Goal: Transaction & Acquisition: Book appointment/travel/reservation

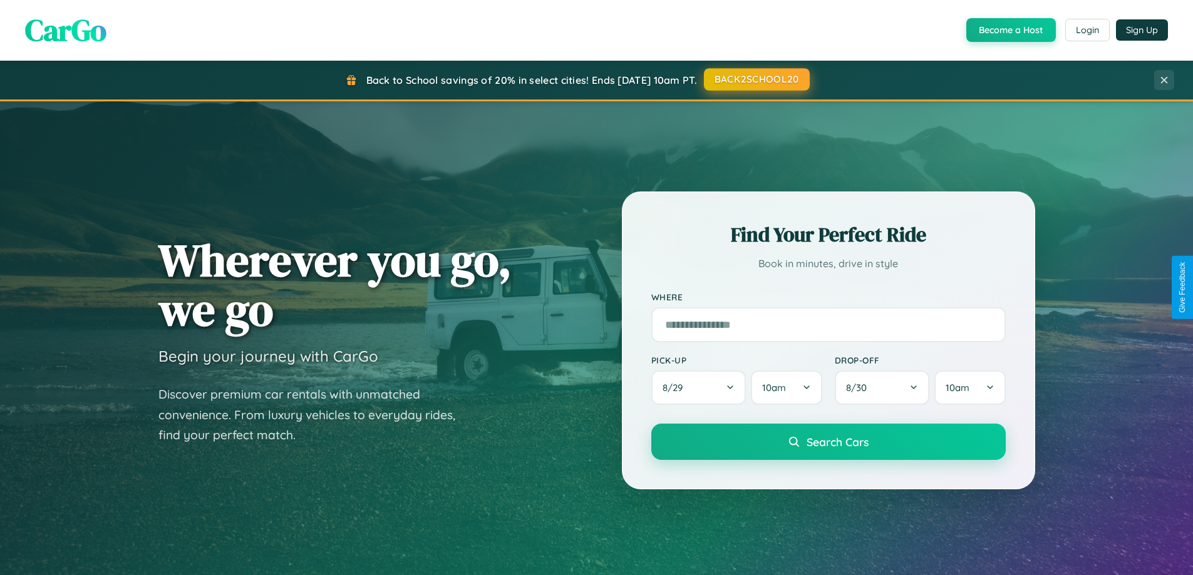
click at [756, 80] on button "BACK2SCHOOL20" at bounding box center [757, 79] width 106 height 23
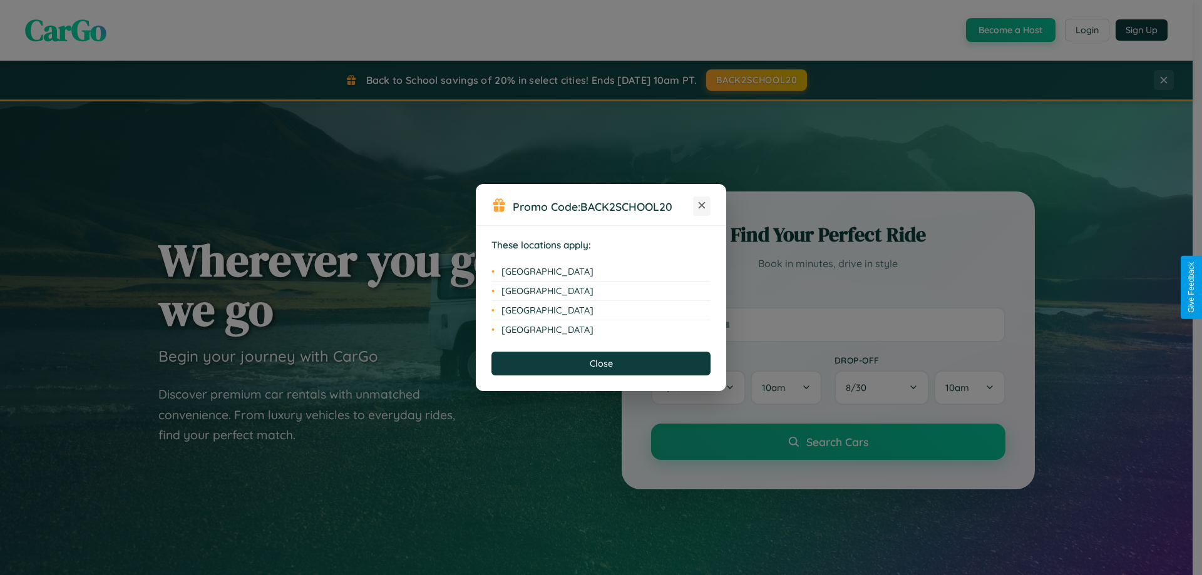
click at [702, 206] on icon at bounding box center [702, 205] width 7 height 7
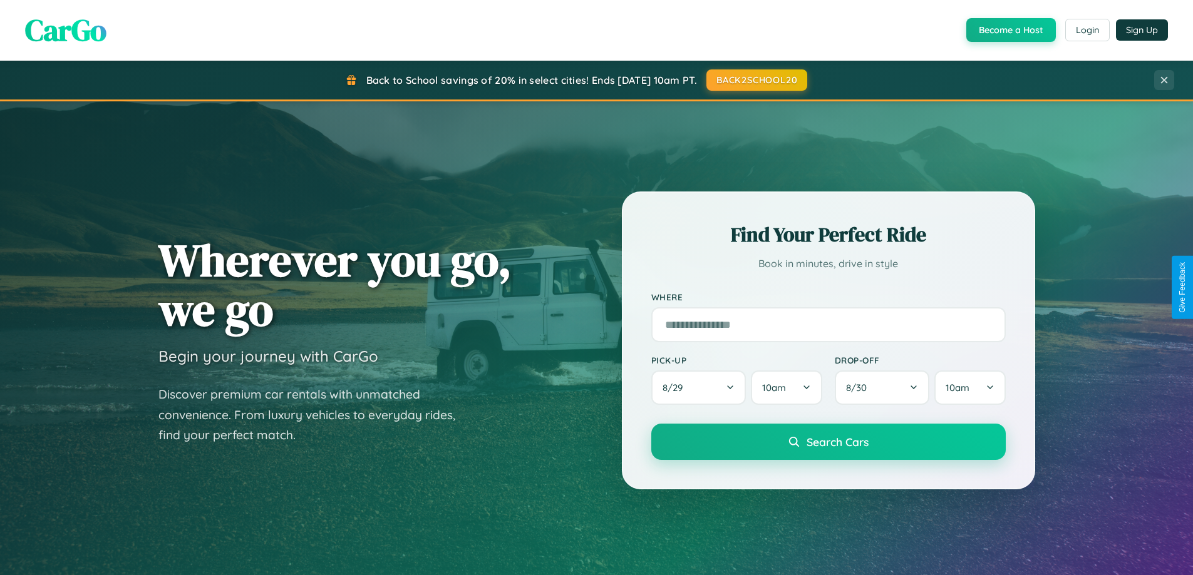
scroll to position [2409, 0]
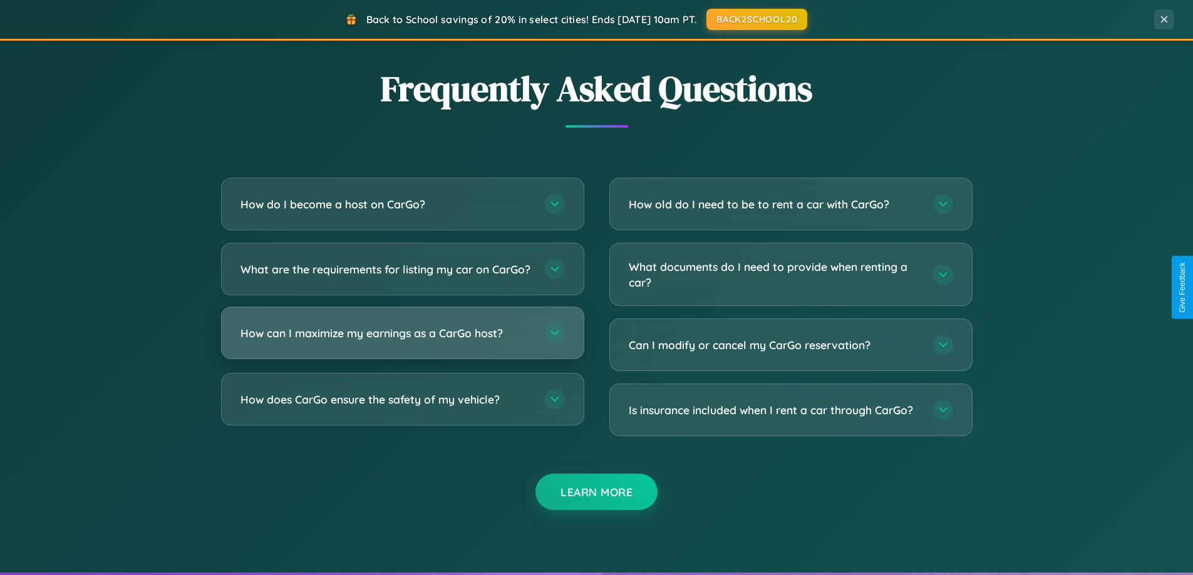
click at [402, 341] on h3 "How can I maximize my earnings as a CarGo host?" at bounding box center [386, 334] width 292 height 16
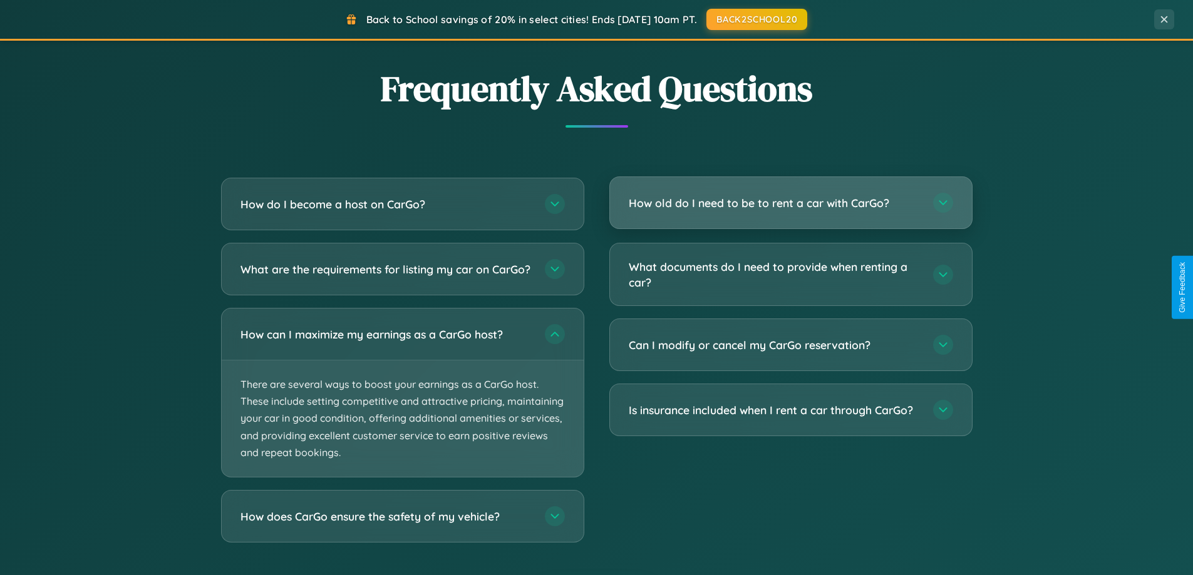
click at [790, 203] on h3 "How old do I need to be to rent a car with CarGo?" at bounding box center [775, 203] width 292 height 16
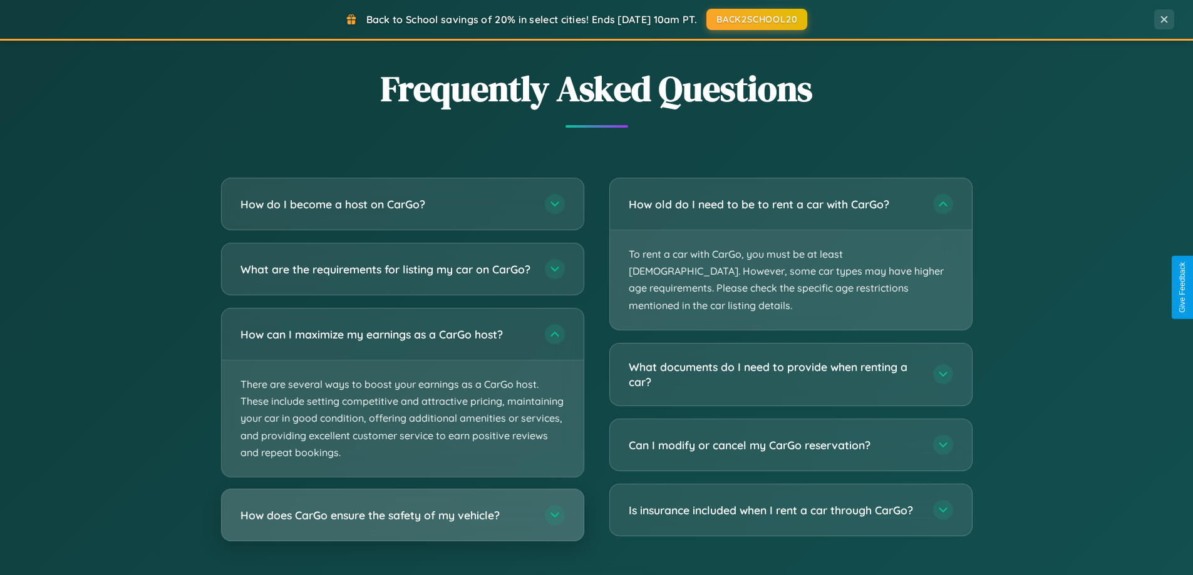
click at [402, 523] on h3 "How does CarGo ensure the safety of my vehicle?" at bounding box center [386, 516] width 292 height 16
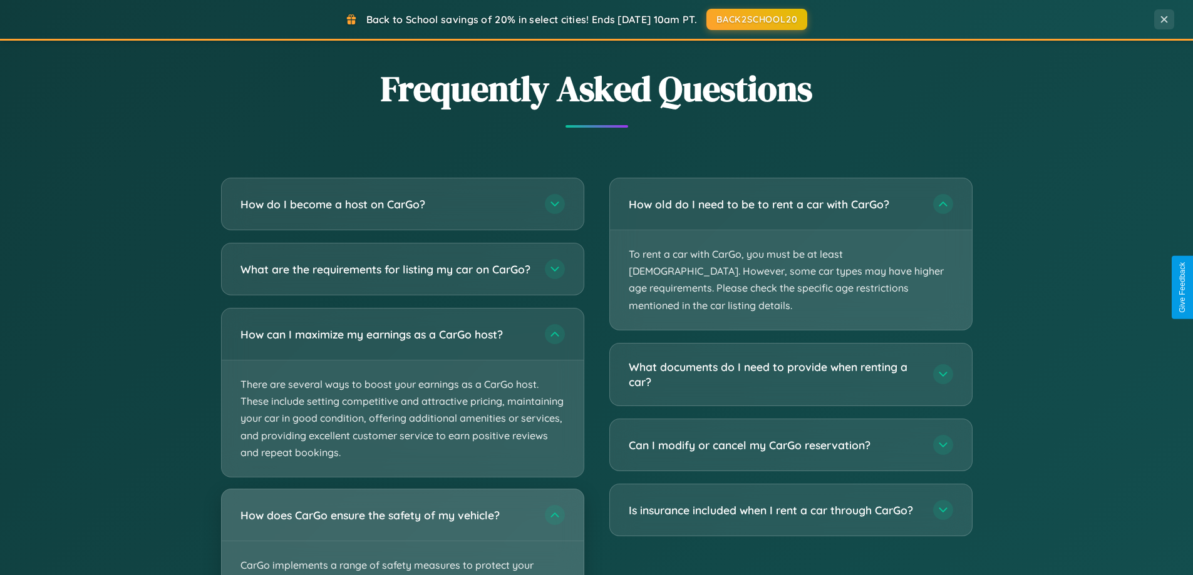
click at [402, 537] on div "How does CarGo ensure the safety of my vehicle?" at bounding box center [403, 515] width 362 height 51
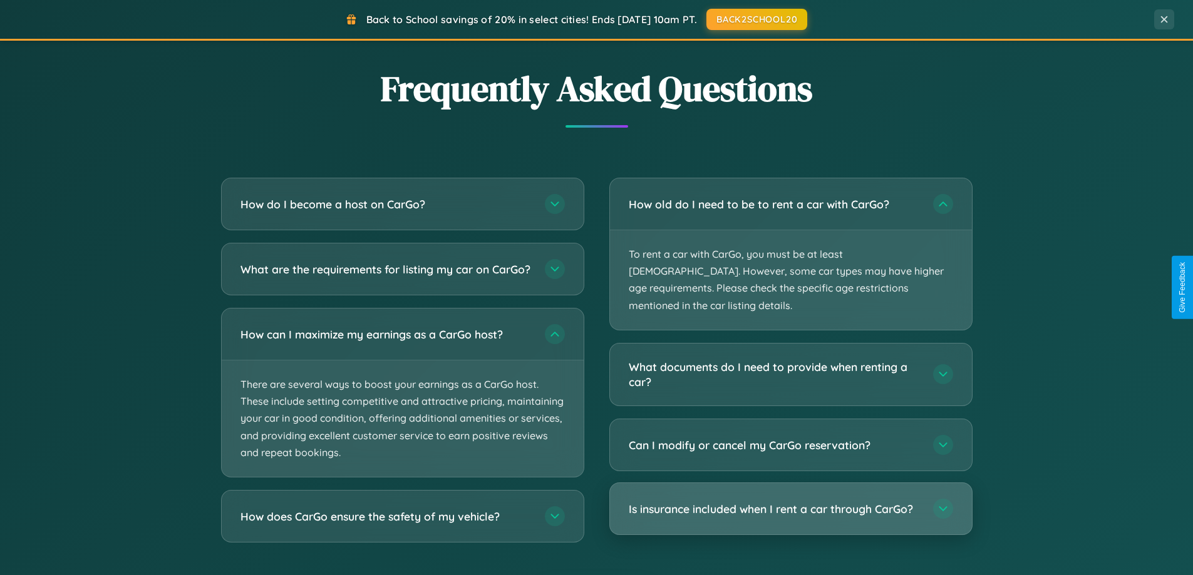
click at [790, 501] on h3 "Is insurance included when I rent a car through CarGo?" at bounding box center [775, 509] width 292 height 16
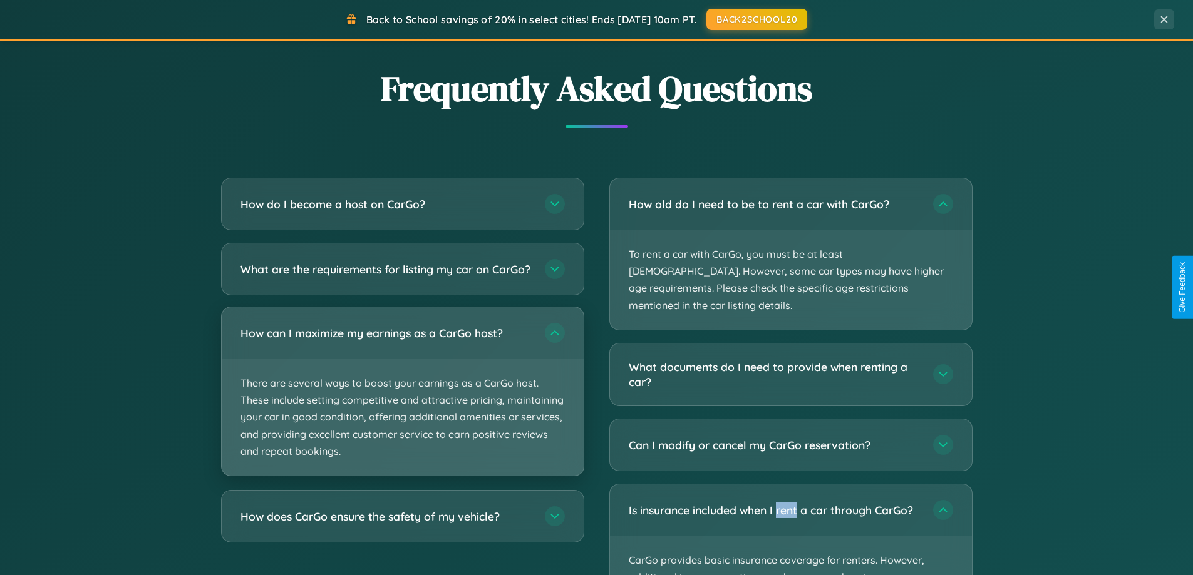
click at [402, 403] on p "There are several ways to boost your earnings as a CarGo host. These include se…" at bounding box center [403, 417] width 362 height 116
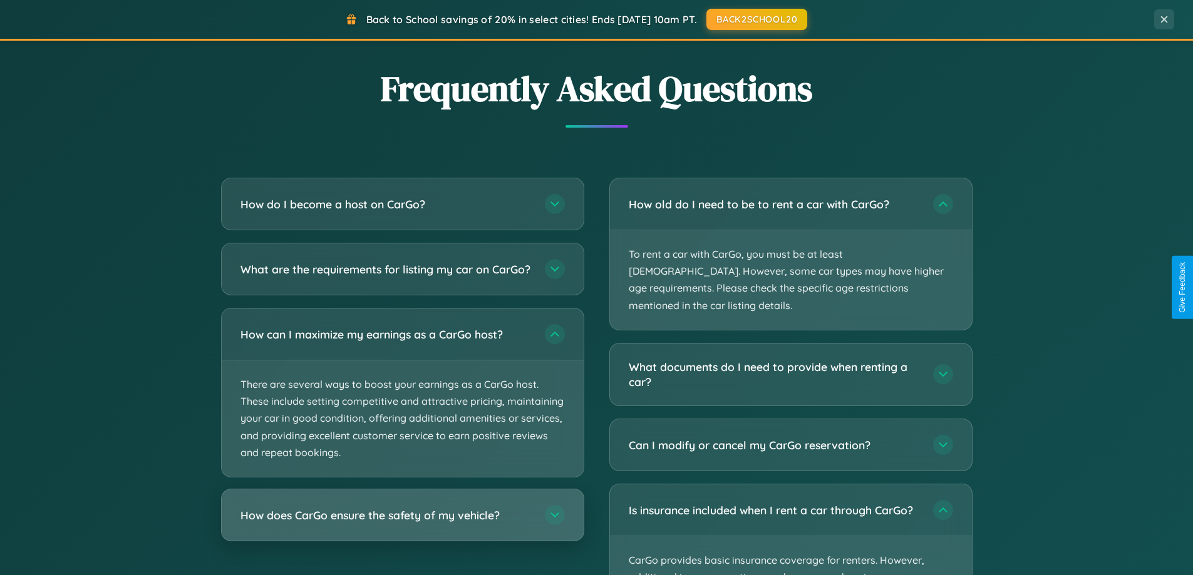
click at [402, 523] on h3 "How does CarGo ensure the safety of my vehicle?" at bounding box center [386, 516] width 292 height 16
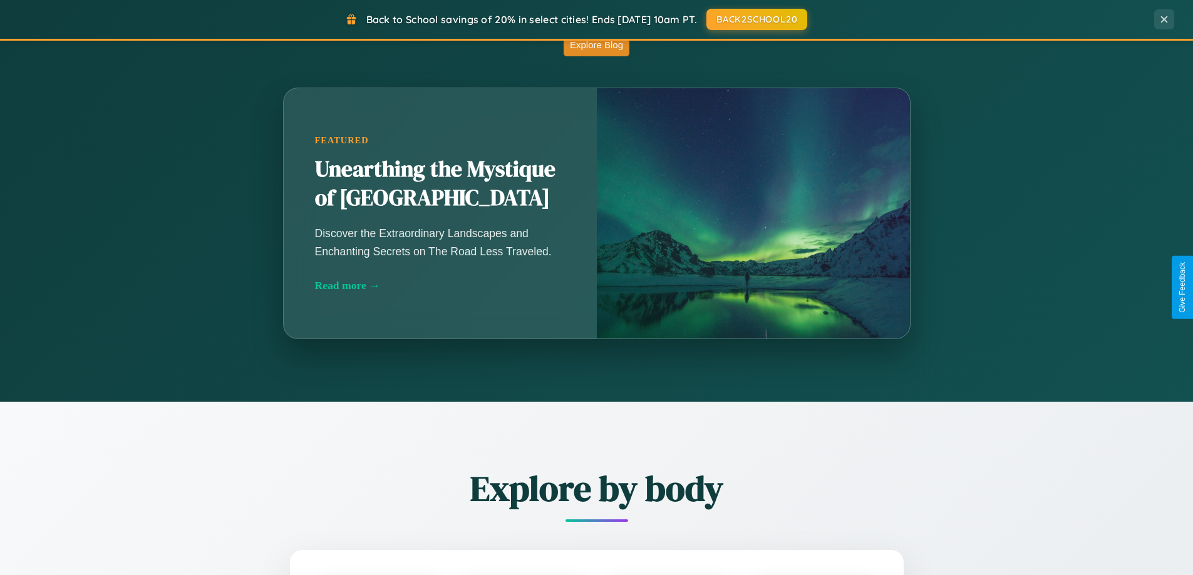
scroll to position [540, 0]
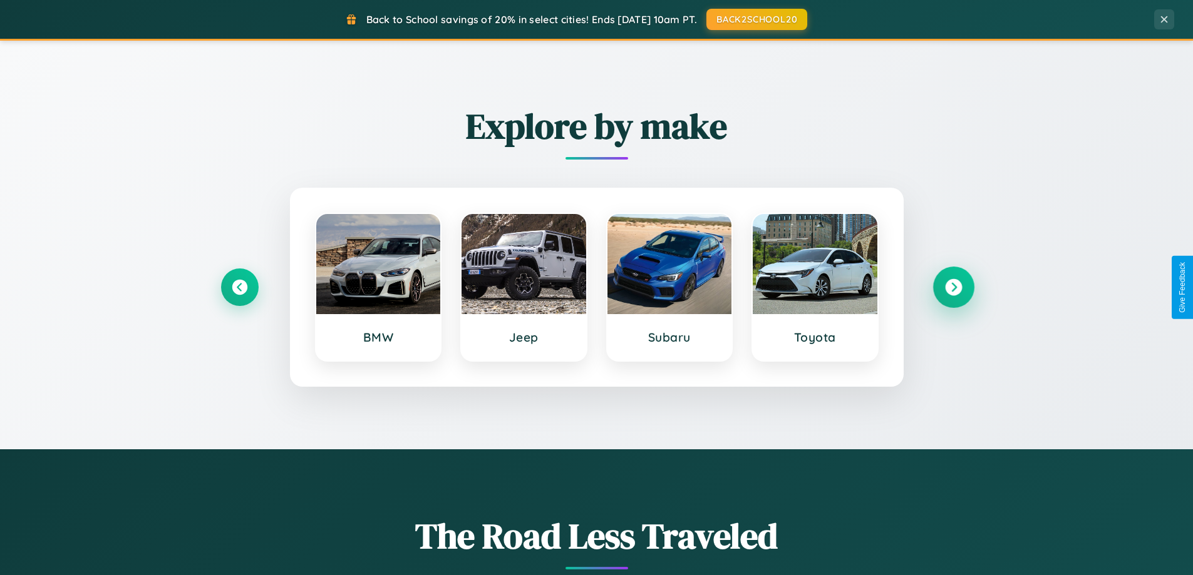
click at [953, 287] on icon at bounding box center [953, 287] width 17 height 17
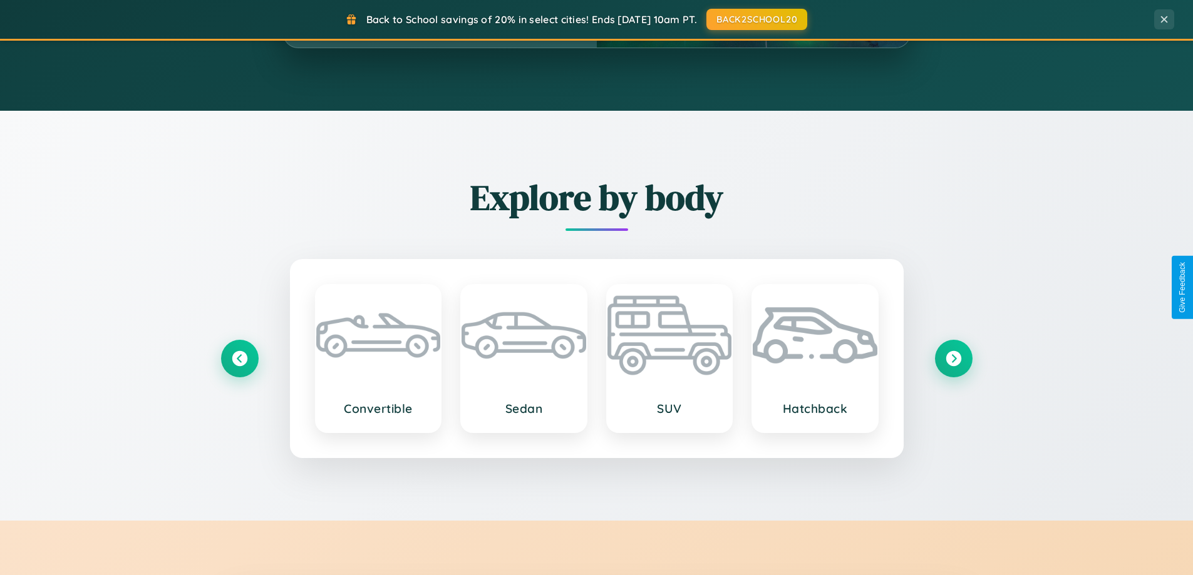
scroll to position [1467, 0]
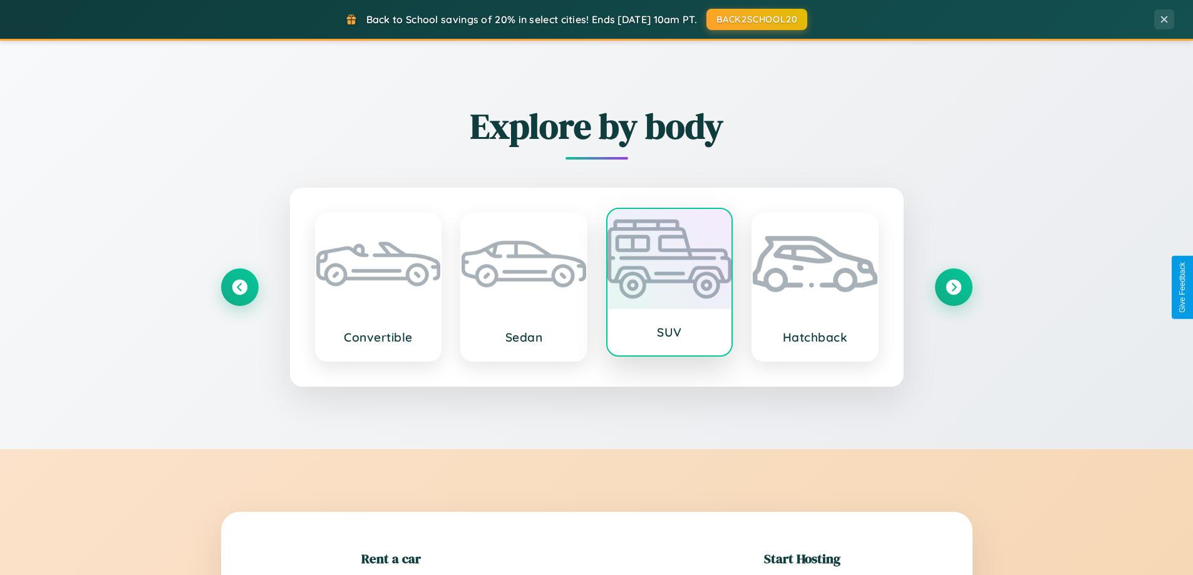
click at [669, 282] on div at bounding box center [669, 259] width 125 height 100
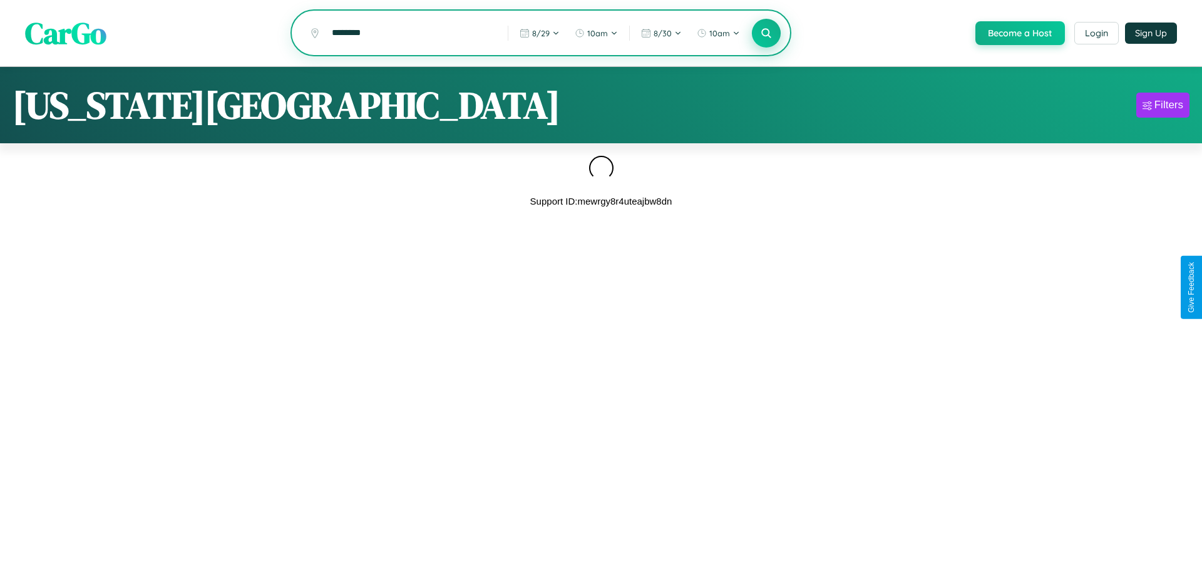
click at [765, 34] on icon at bounding box center [766, 33] width 12 height 12
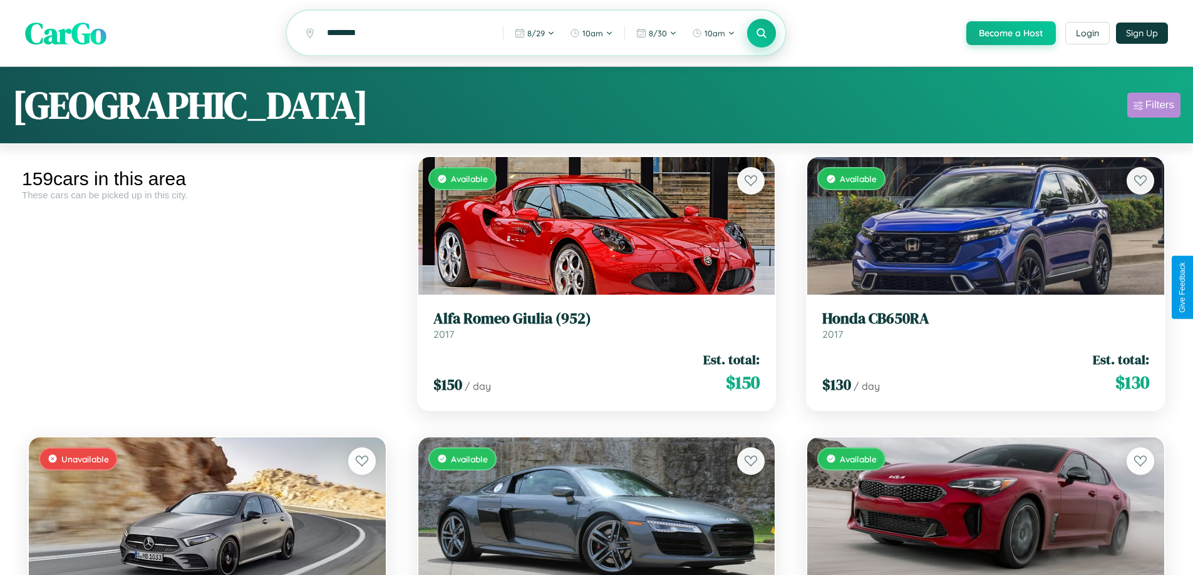
click at [1153, 107] on div "Filters" at bounding box center [1159, 105] width 29 height 13
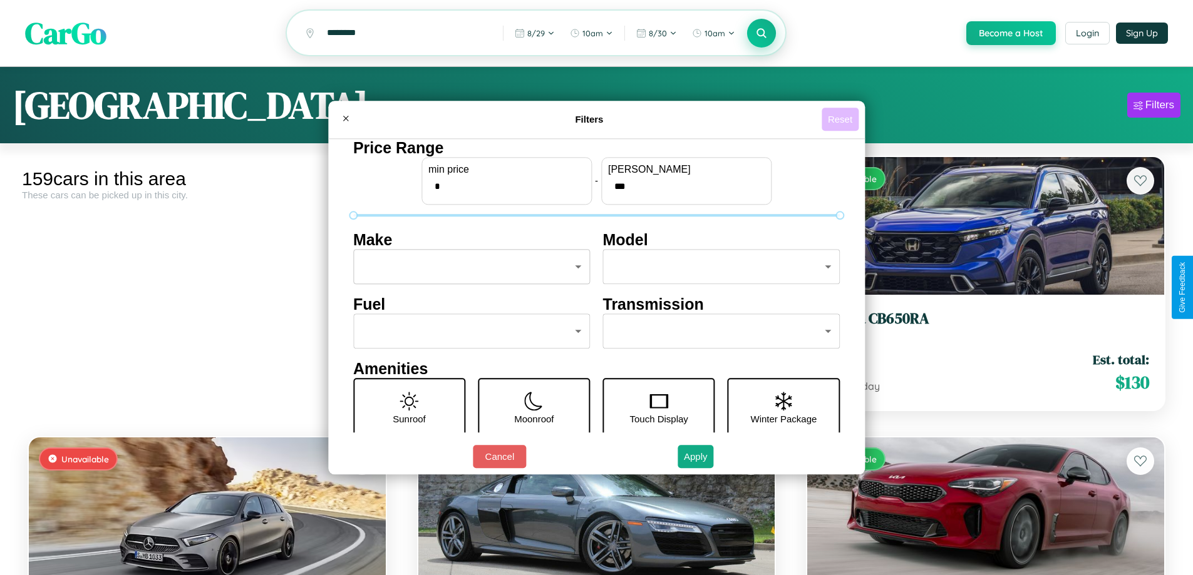
click at [841, 119] on button "Reset" at bounding box center [839, 119] width 37 height 23
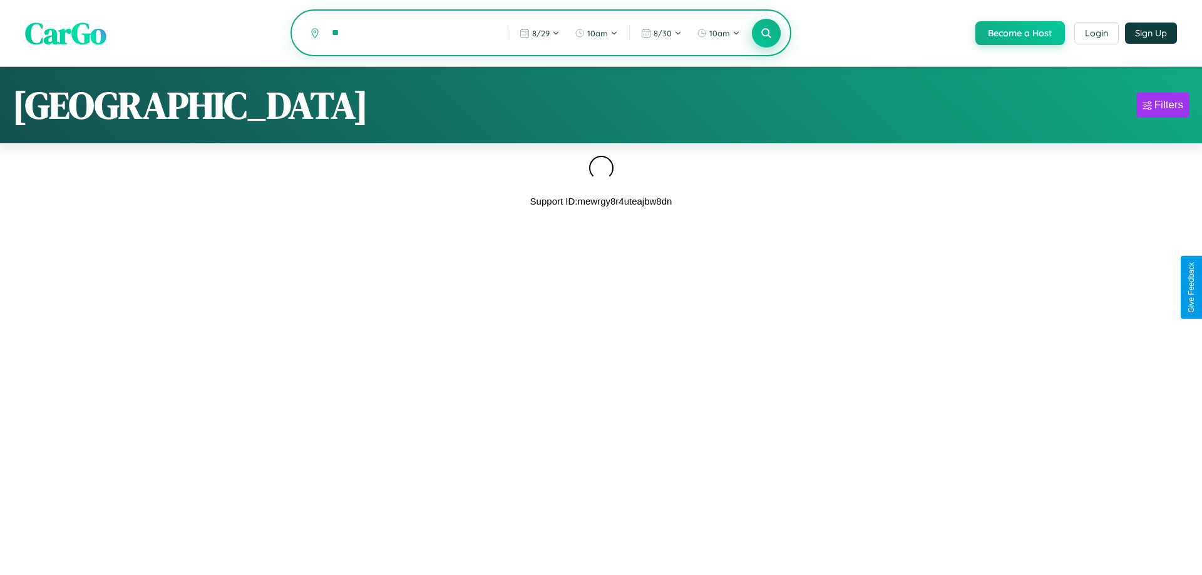
type input "*"
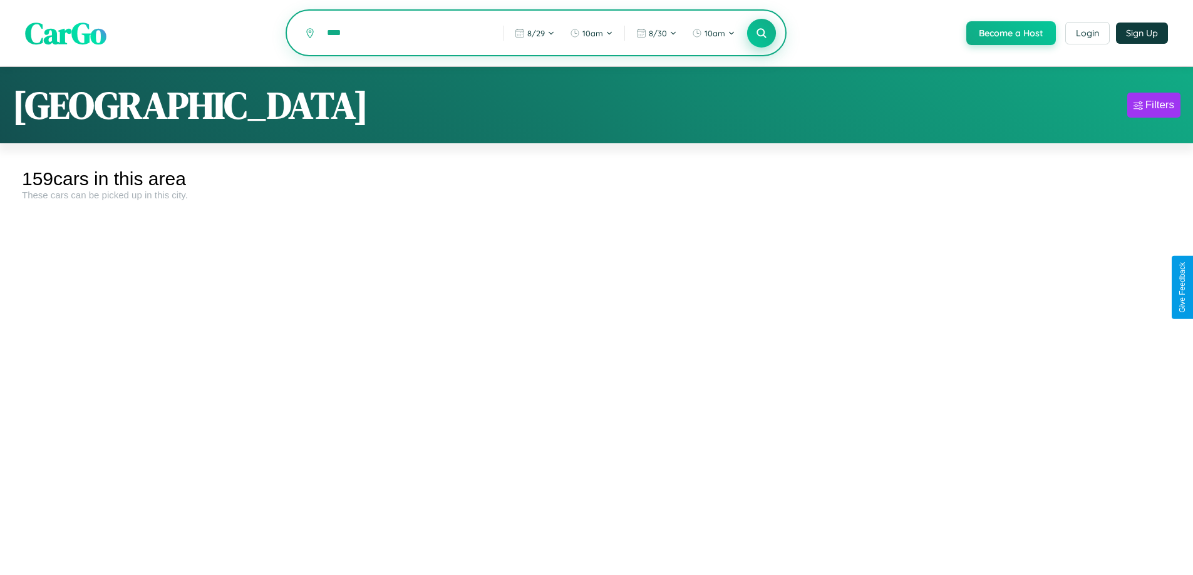
type input "****"
click at [761, 34] on icon at bounding box center [762, 33] width 12 height 12
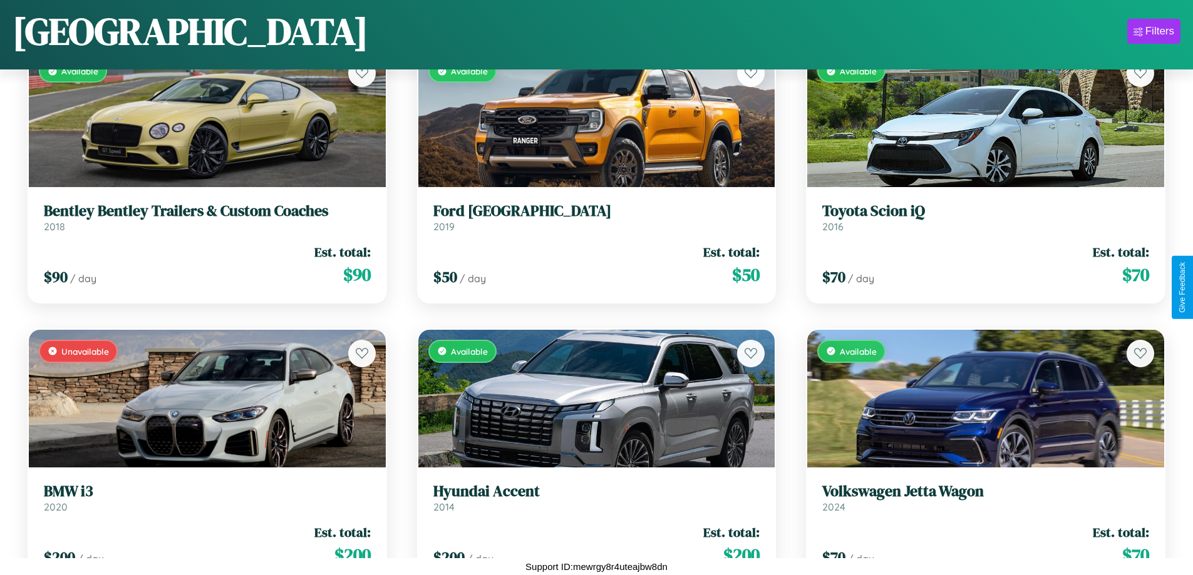
scroll to position [1858, 0]
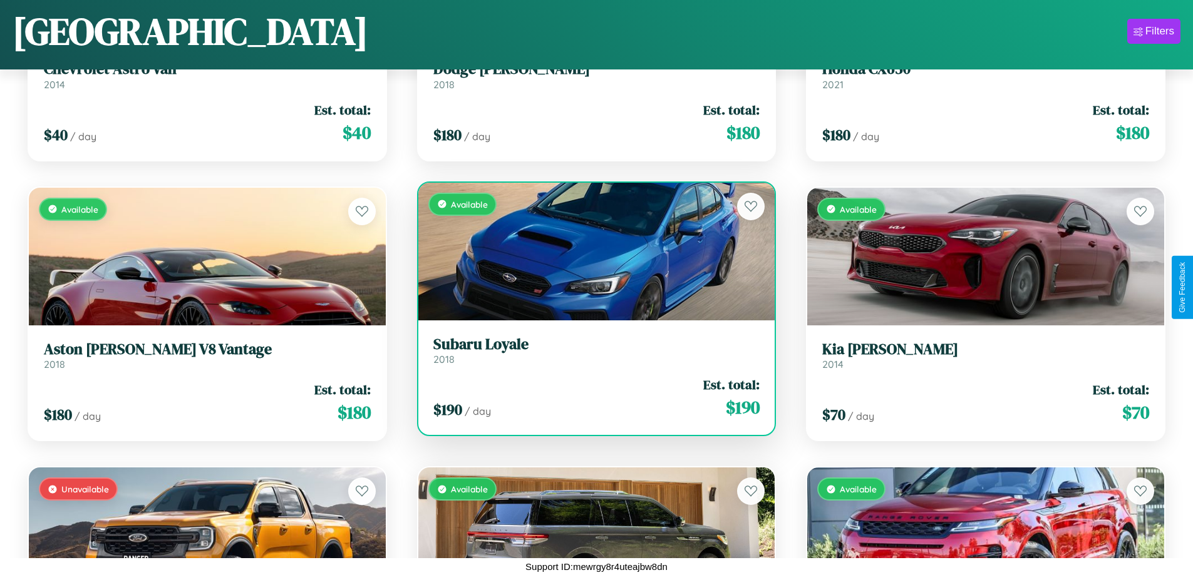
click at [591, 253] on div "Available" at bounding box center [596, 252] width 357 height 138
click at [591, 251] on div "Available" at bounding box center [596, 252] width 357 height 138
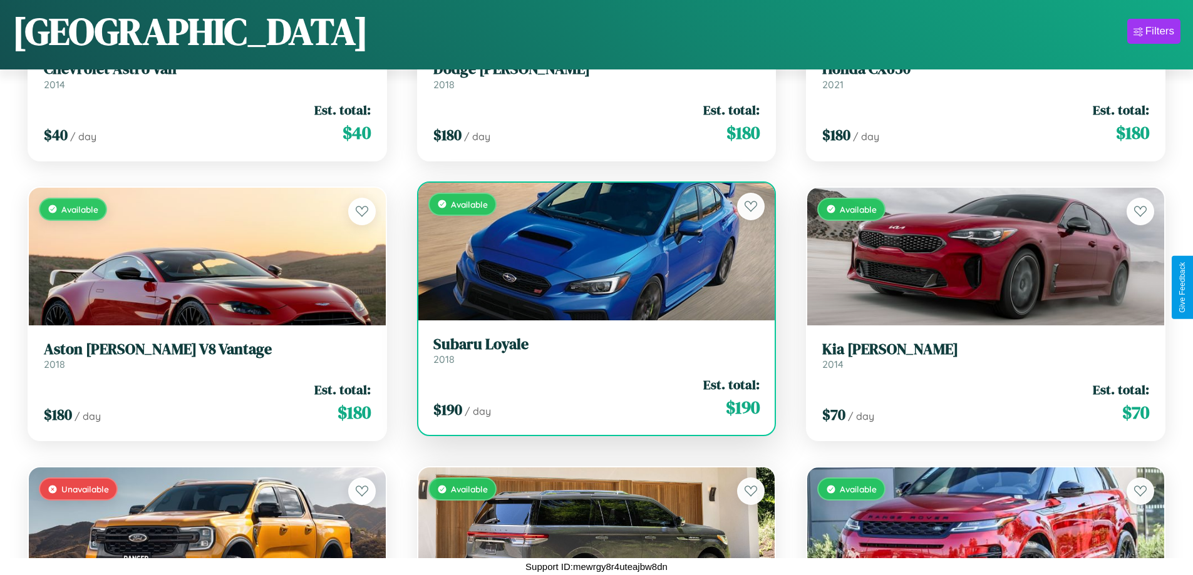
click at [591, 251] on div "Available" at bounding box center [596, 252] width 357 height 138
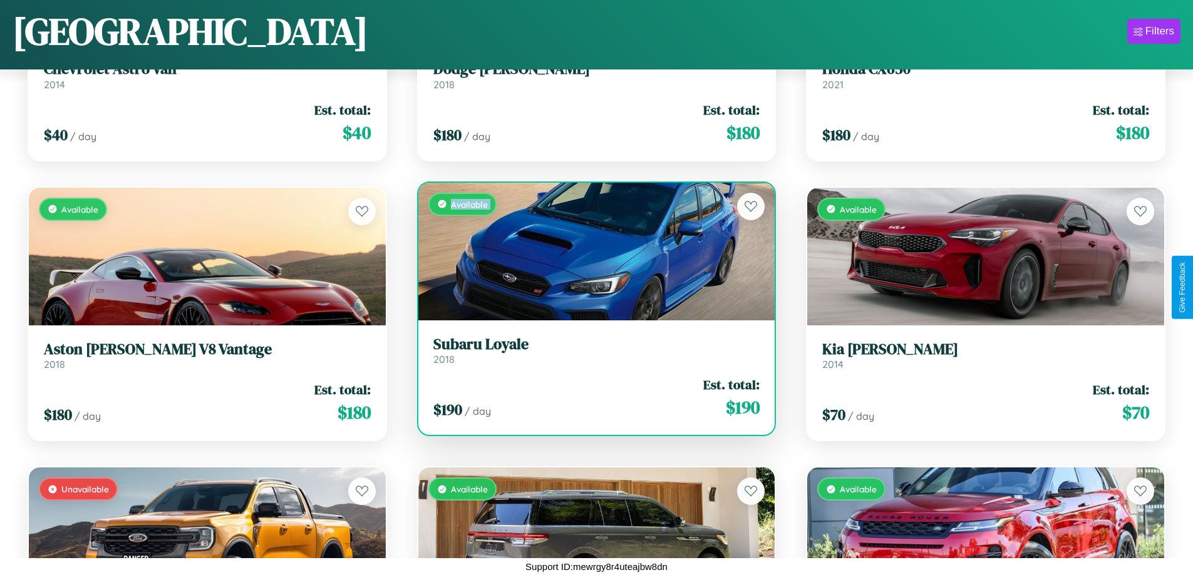
click at [591, 251] on div "Available" at bounding box center [596, 252] width 357 height 138
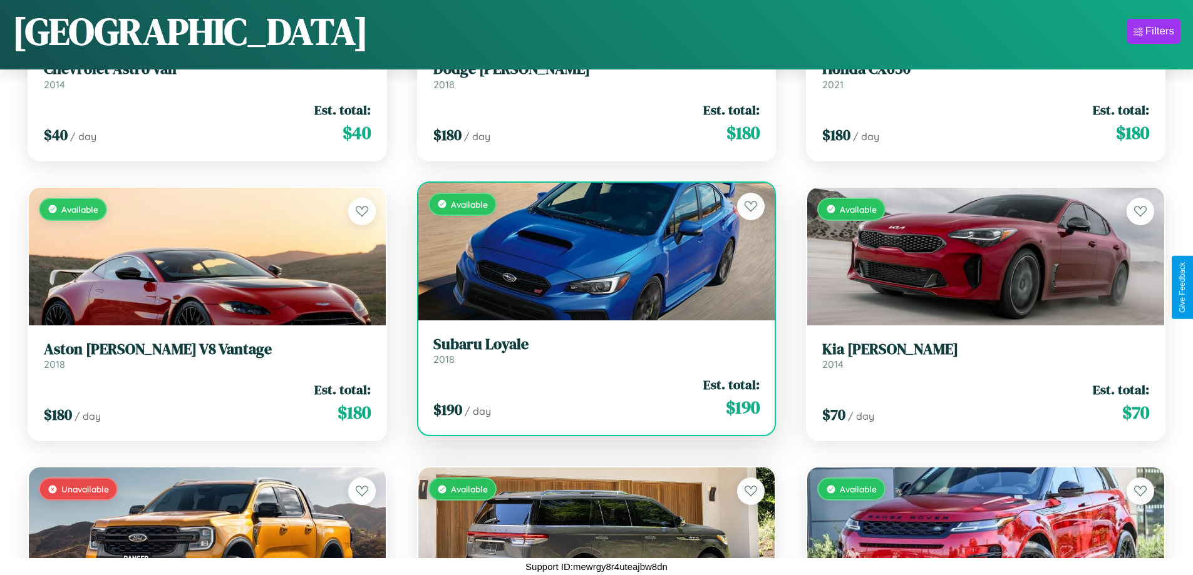
click at [591, 251] on div "Available" at bounding box center [596, 252] width 357 height 138
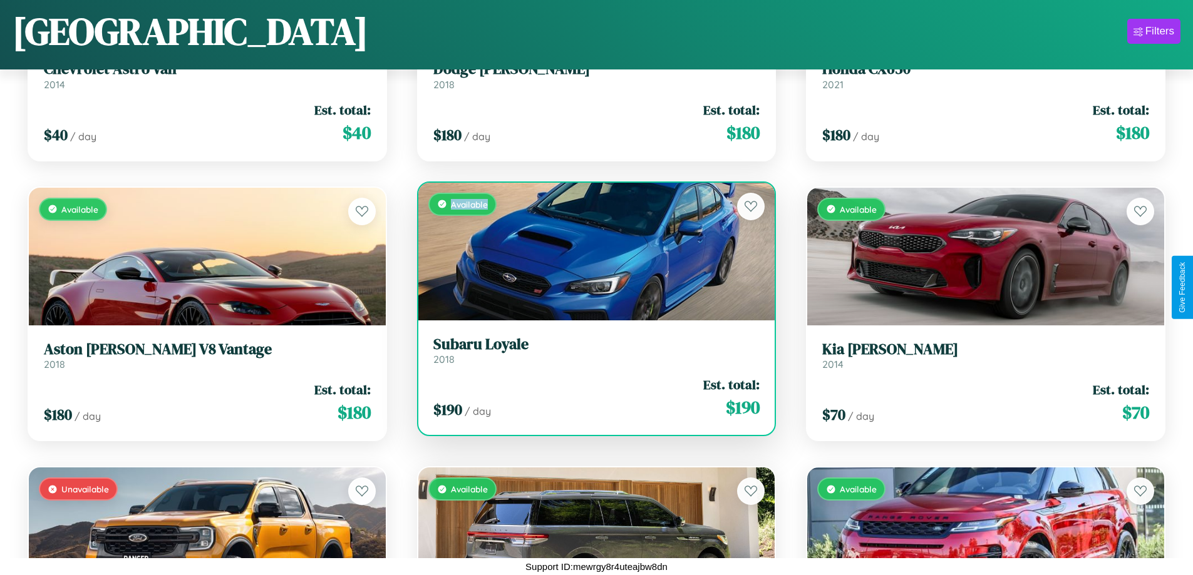
click at [591, 251] on div "Available" at bounding box center [596, 252] width 357 height 138
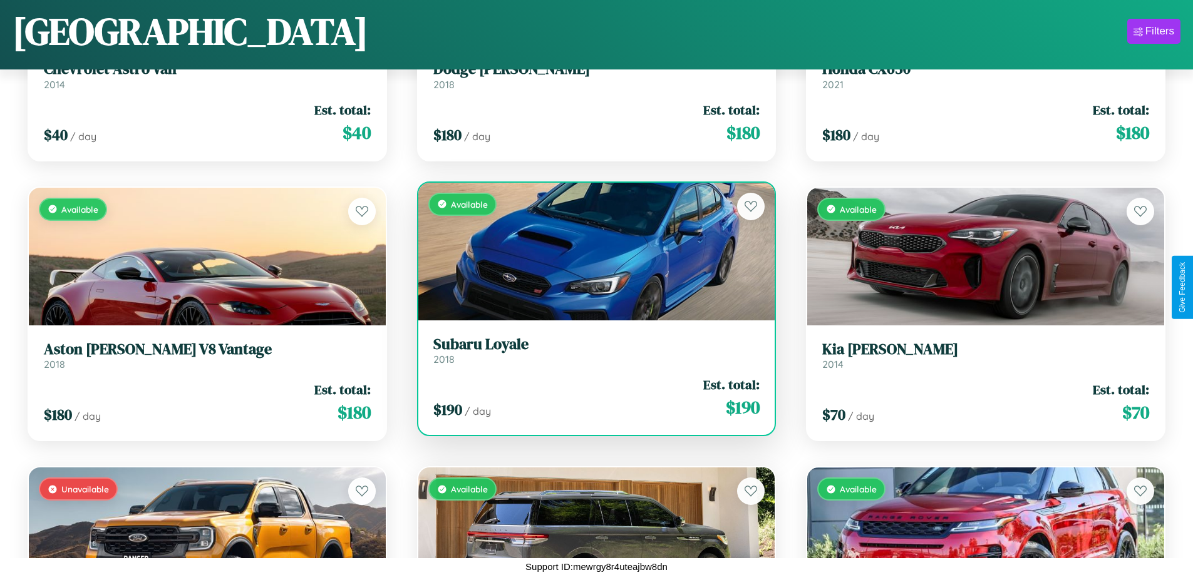
click at [591, 350] on h3 "Subaru Loyale" at bounding box center [596, 345] width 327 height 18
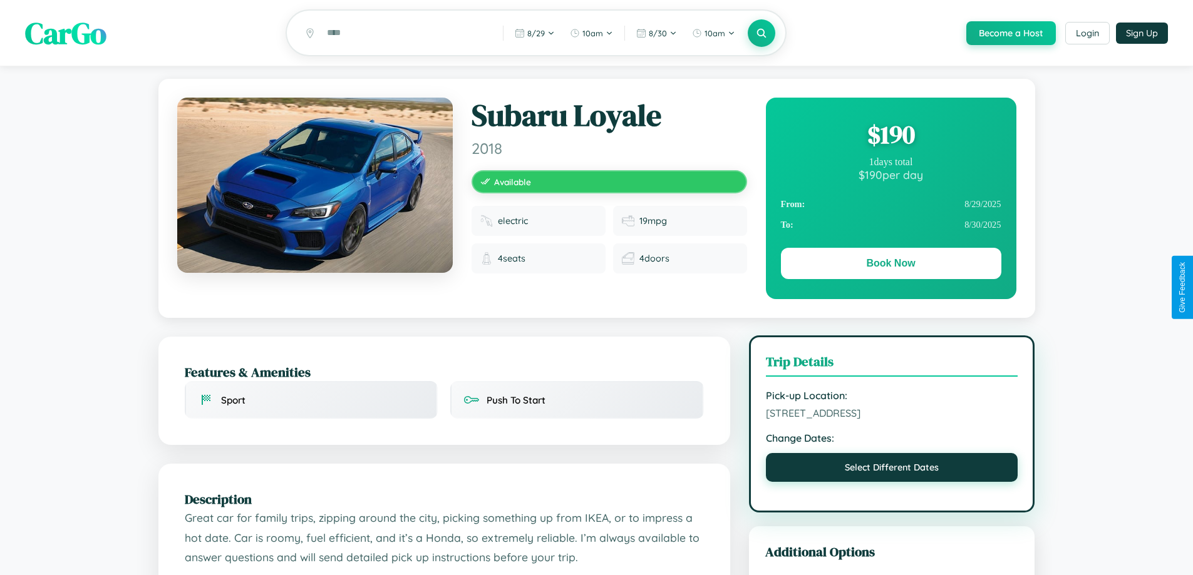
click at [892, 470] on button "Select Different Dates" at bounding box center [892, 467] width 252 height 29
select select "*"
select select "****"
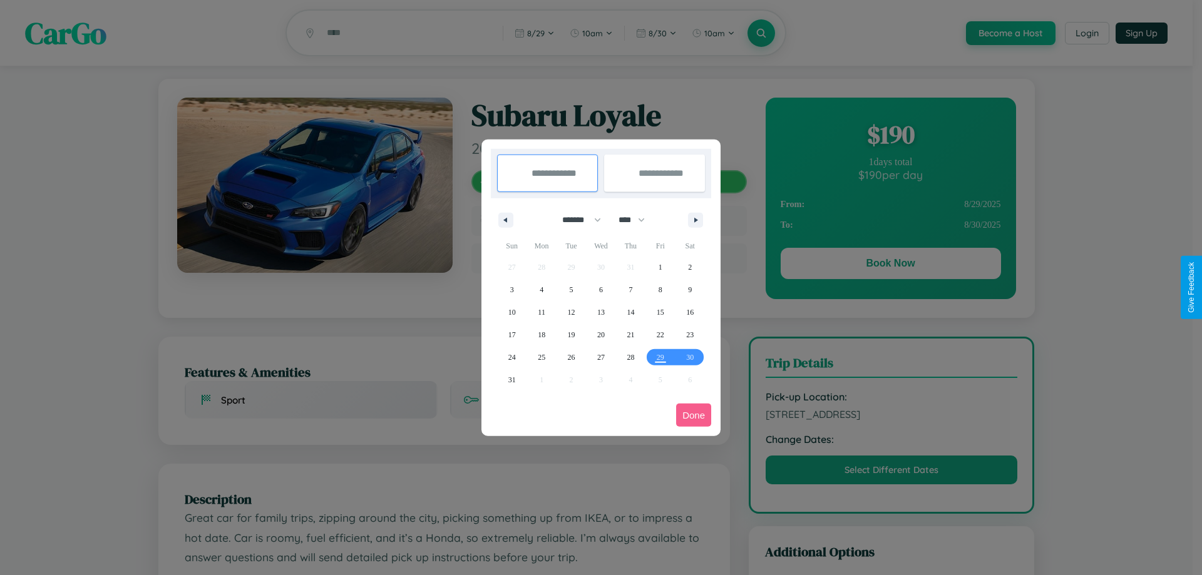
click at [576, 220] on select "******* ******** ***** ***** *** **** **** ****** ********* ******* ******** **…" at bounding box center [579, 220] width 53 height 21
select select "*"
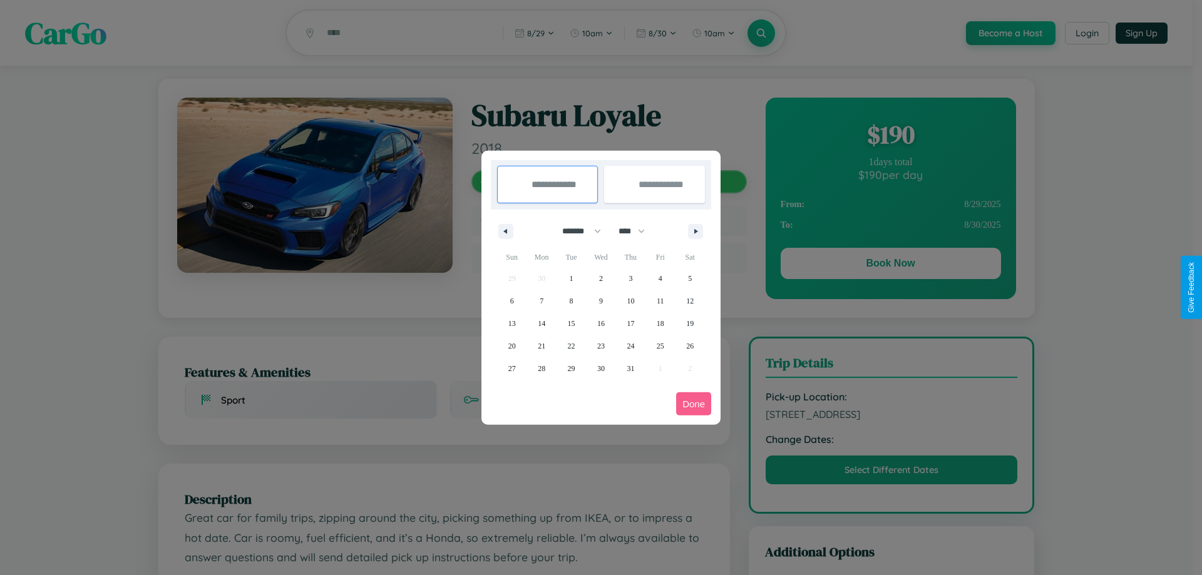
drag, startPoint x: 637, startPoint y: 231, endPoint x: 601, endPoint y: 251, distance: 41.5
click at [637, 231] on select "**** **** **** **** **** **** **** **** **** **** **** **** **** **** **** ****…" at bounding box center [631, 231] width 38 height 21
select select "****"
click at [600, 323] on span "15" at bounding box center [601, 323] width 8 height 23
type input "**********"
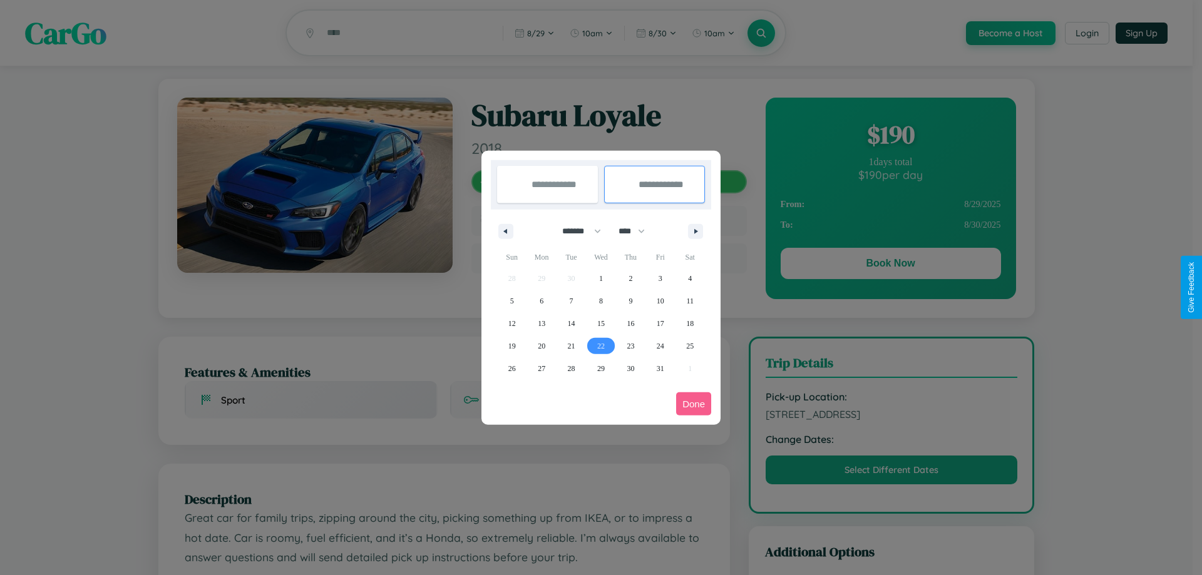
click at [600, 346] on span "22" at bounding box center [601, 346] width 8 height 23
type input "**********"
click at [694, 404] on button "Done" at bounding box center [693, 404] width 35 height 23
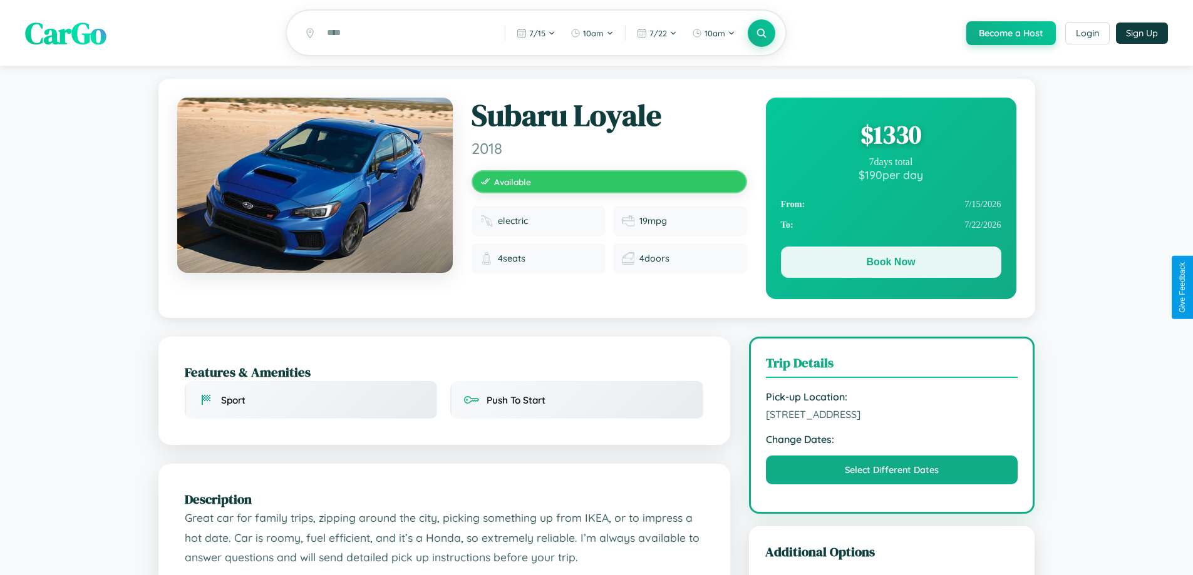
click at [890, 265] on button "Book Now" at bounding box center [891, 262] width 220 height 31
